Goal: Information Seeking & Learning: Learn about a topic

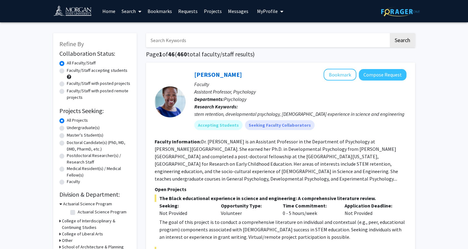
click at [84, 129] on label "Undergraduate(s)" at bounding box center [83, 127] width 33 height 6
click at [71, 128] on input "Undergraduate(s)" at bounding box center [69, 126] width 4 height 4
radio input "true"
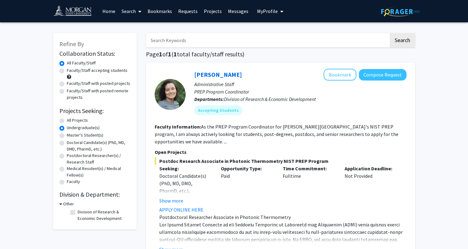
click at [115, 75] on div "Faculty/Staff accepting students" at bounding box center [94, 73] width 71 height 13
click at [116, 70] on label "Faculty/Staff accepting students" at bounding box center [97, 70] width 61 height 6
click at [71, 70] on input "Faculty/Staff accepting students" at bounding box center [69, 69] width 4 height 4
radio input "true"
click at [94, 138] on label "Master's Student(s)" at bounding box center [85, 135] width 37 height 6
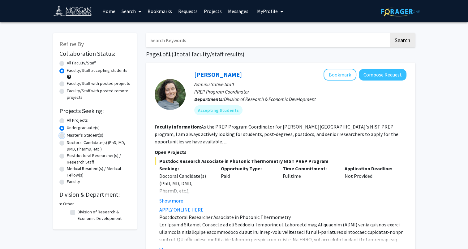
click at [71, 136] on input "Master's Student(s)" at bounding box center [69, 134] width 4 height 4
radio input "true"
click at [92, 141] on label "Doctoral Candidate(s) (PhD, MD, DMD, PharmD, etc.)" at bounding box center [99, 145] width 64 height 13
click at [71, 141] on input "Doctoral Candidate(s) (PhD, MD, DMD, PharmD, etc.)" at bounding box center [69, 141] width 4 height 4
radio input "true"
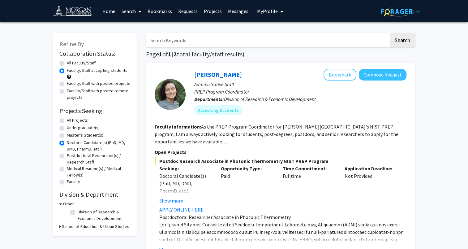
click at [77, 156] on label "Postdoctoral Researcher(s) / Research Staff" at bounding box center [99, 158] width 64 height 13
click at [71, 156] on input "Postdoctoral Researcher(s) / Research Staff" at bounding box center [69, 154] width 4 height 4
radio input "true"
click at [67, 204] on h3 "Other" at bounding box center [68, 204] width 11 height 6
click at [67, 204] on h3 "Other" at bounding box center [67, 204] width 11 height 6
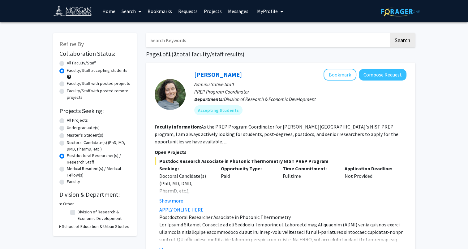
click at [72, 225] on h3 "School of Education & Urban Studies" at bounding box center [95, 226] width 67 height 6
click at [212, 9] on link "Projects" at bounding box center [213, 11] width 24 height 22
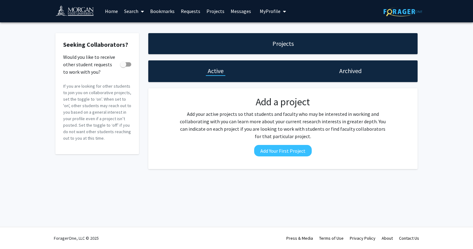
click at [112, 11] on link "Home" at bounding box center [111, 11] width 19 height 22
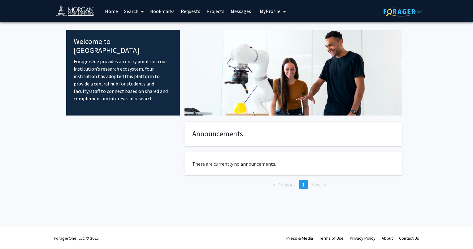
click at [112, 11] on link "Home" at bounding box center [111, 11] width 19 height 22
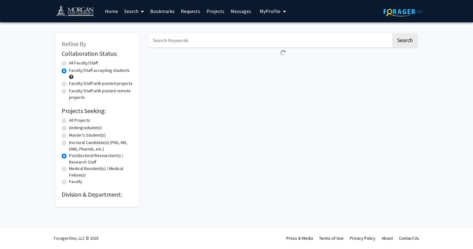
radio input "true"
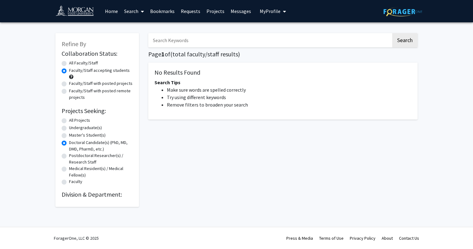
radio input "true"
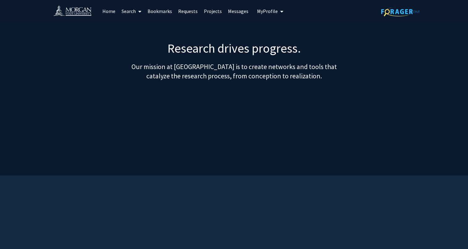
click at [258, 16] on button "My Profile" at bounding box center [270, 11] width 30 height 22
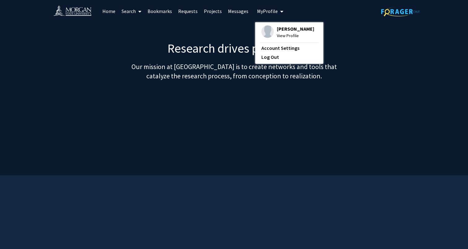
click at [281, 36] on span "View Profile" at bounding box center [295, 35] width 37 height 7
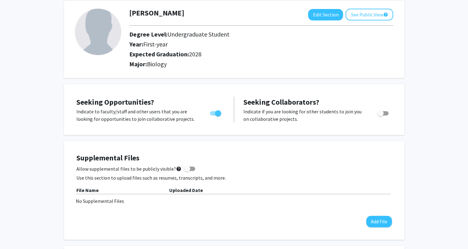
scroll to position [22, 0]
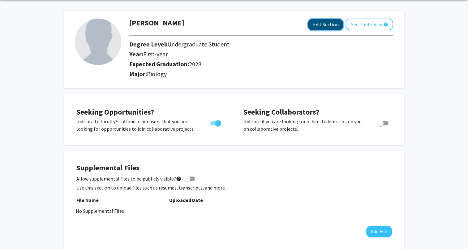
click at [317, 24] on button "Edit Section" at bounding box center [325, 24] width 35 height 11
select select "first-year"
select select "2028"
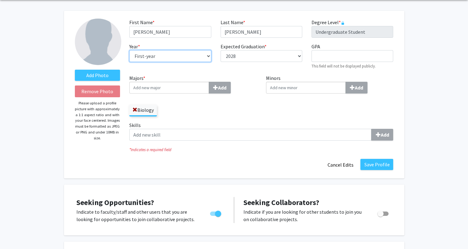
click at [194, 58] on select "--- First-year Sophomore Junior Senior Postbaccalaureate Certificate" at bounding box center [170, 56] width 82 height 12
select select "sophomore"
click at [129, 50] on select "--- First-year Sophomore Junior Senior Postbaccalaureate Certificate" at bounding box center [170, 56] width 82 height 12
click at [370, 161] on button "Save Profile" at bounding box center [377, 164] width 33 height 11
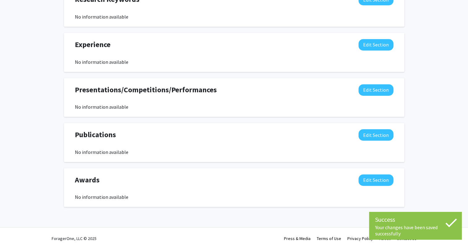
scroll to position [0, 0]
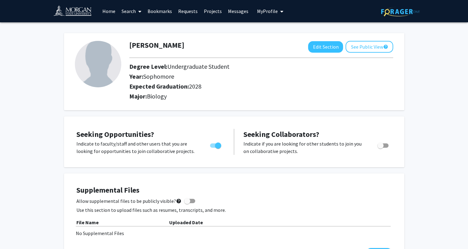
click at [111, 13] on link "Home" at bounding box center [108, 11] width 19 height 22
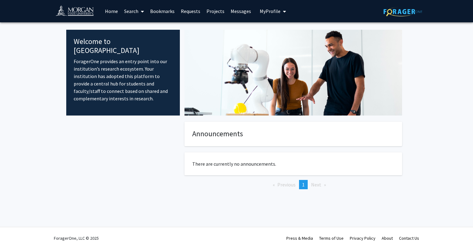
click at [213, 10] on link "Projects" at bounding box center [215, 11] width 24 height 22
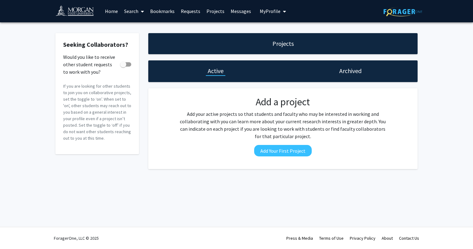
click at [212, 11] on link "Projects" at bounding box center [215, 11] width 24 height 22
click at [190, 12] on link "Requests" at bounding box center [191, 11] width 26 height 22
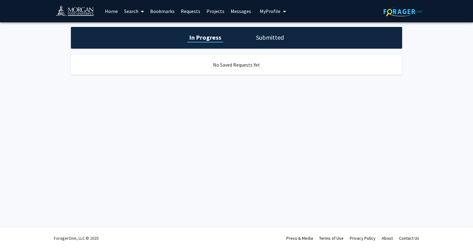
click at [190, 12] on link "Requests" at bounding box center [191, 11] width 26 height 22
click at [165, 10] on link "Bookmarks" at bounding box center [162, 11] width 31 height 22
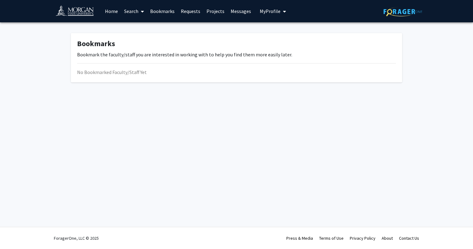
click at [149, 12] on link "Bookmarks" at bounding box center [162, 11] width 31 height 22
click at [136, 14] on link "Search" at bounding box center [134, 11] width 26 height 22
click at [149, 26] on span "Faculty/Staff" at bounding box center [143, 28] width 45 height 12
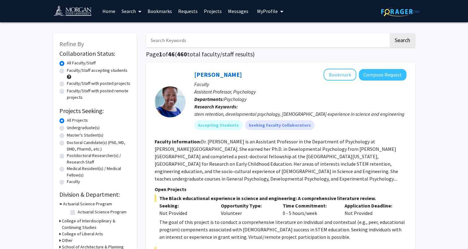
drag, startPoint x: 135, startPoint y: 16, endPoint x: 135, endPoint y: 38, distance: 22.6
click at [65, 130] on div "Undergraduate(s)" at bounding box center [94, 127] width 71 height 7
click at [63, 124] on div "Undergraduate(s)" at bounding box center [94, 127] width 71 height 7
click at [63, 125] on div "Undergraduate(s)" at bounding box center [94, 127] width 71 height 7
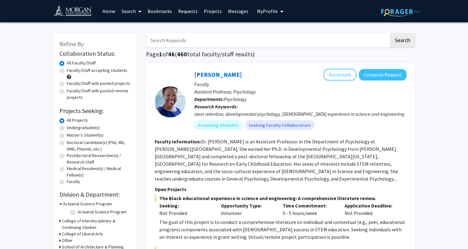
click at [67, 127] on label "Undergraduate(s)" at bounding box center [83, 127] width 33 height 6
click at [67, 127] on input "Undergraduate(s)" at bounding box center [69, 126] width 4 height 4
radio input "true"
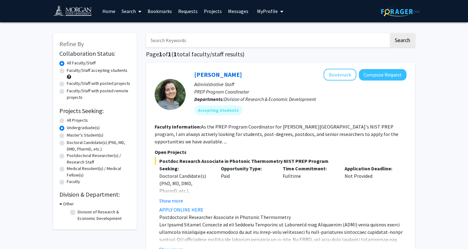
click at [128, 17] on link "Search" at bounding box center [132, 11] width 26 height 22
click at [134, 43] on span "Students" at bounding box center [138, 41] width 38 height 12
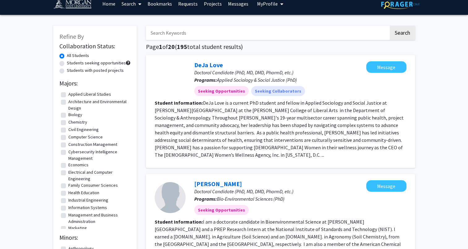
scroll to position [7, 0]
click at [70, 115] on label "Biology" at bounding box center [75, 114] width 14 height 6
click at [70, 115] on input "Biology" at bounding box center [70, 113] width 4 height 4
checkbox input "true"
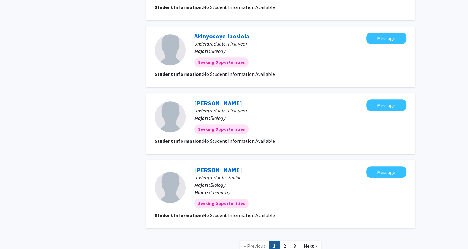
scroll to position [614, 0]
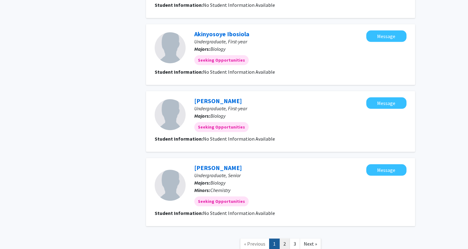
click at [286, 238] on link "2" at bounding box center [284, 243] width 11 height 11
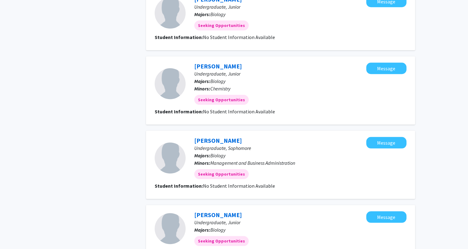
scroll to position [585, 0]
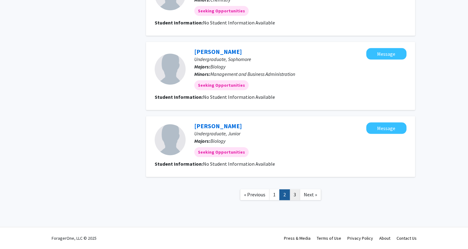
click at [298, 196] on link "3" at bounding box center [295, 194] width 11 height 11
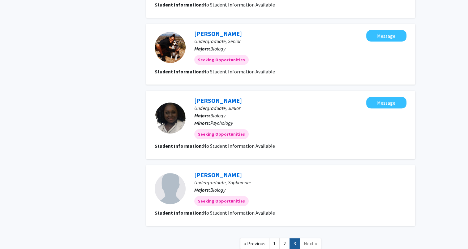
scroll to position [500, 0]
